Goal: Information Seeking & Learning: Find specific fact

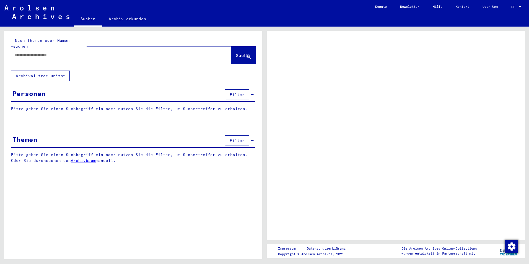
click at [46, 52] on input "text" at bounding box center [115, 55] width 203 height 6
type input "*********"
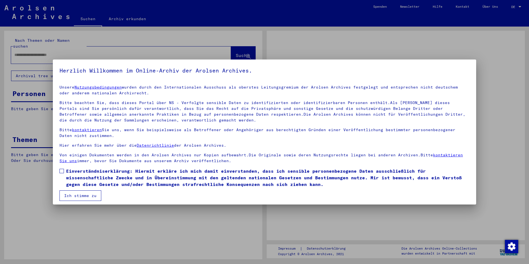
click at [74, 85] on link "Nutzungsbedingungen" at bounding box center [97, 87] width 47 height 5
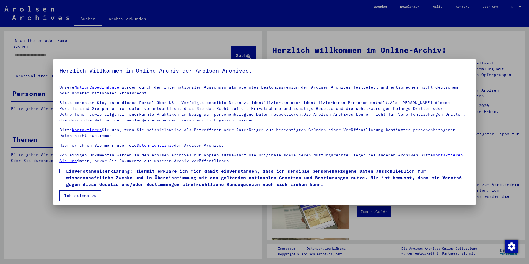
click at [66, 194] on button "Ich stimme zu" at bounding box center [80, 195] width 42 height 11
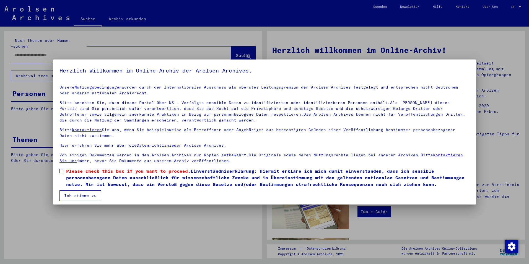
scroll to position [3, 0]
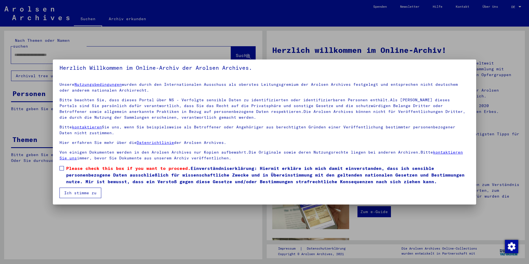
click at [62, 168] on span at bounding box center [61, 168] width 4 height 4
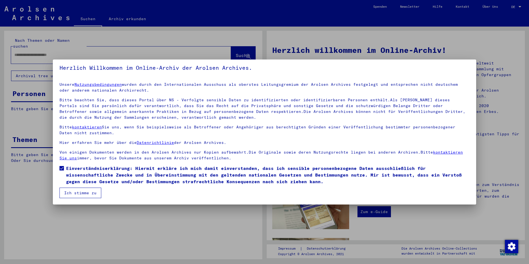
click at [67, 194] on button "Ich stimme zu" at bounding box center [80, 193] width 42 height 11
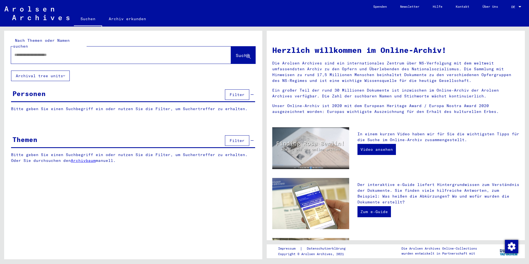
click at [110, 46] on div at bounding box center [121, 54] width 220 height 17
click at [114, 56] on div at bounding box center [121, 54] width 220 height 17
click at [115, 52] on input "text" at bounding box center [114, 55] width 200 height 6
type input "**********"
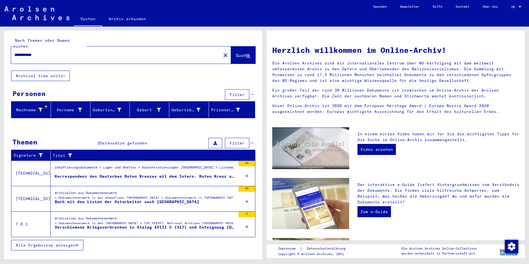
click at [41, 23] on mat-toolbar "Suchen Archiv erkunden Detailfragen/-infos zu den Dokumenten? Stelle hier einen…" at bounding box center [264, 13] width 529 height 27
